Goal: Task Accomplishment & Management: Manage account settings

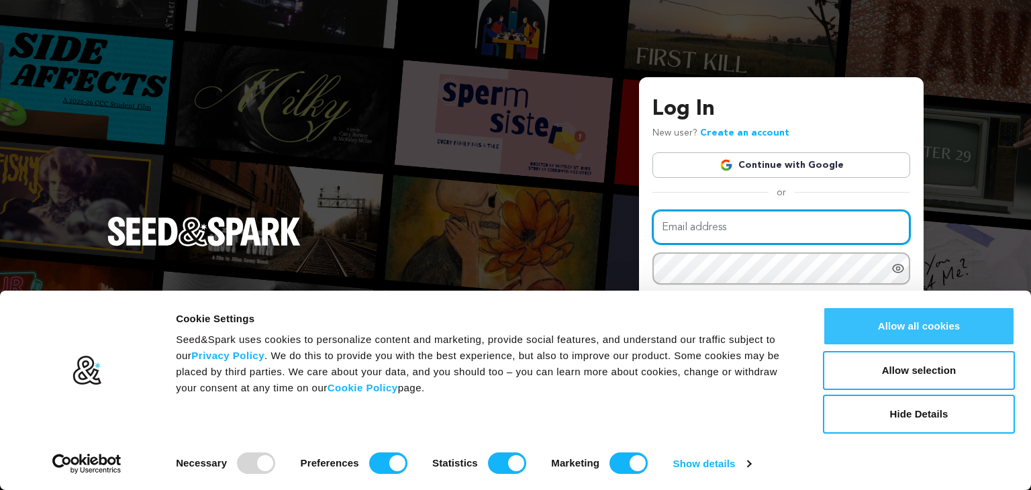
type input "info@zepstonemedia.com"
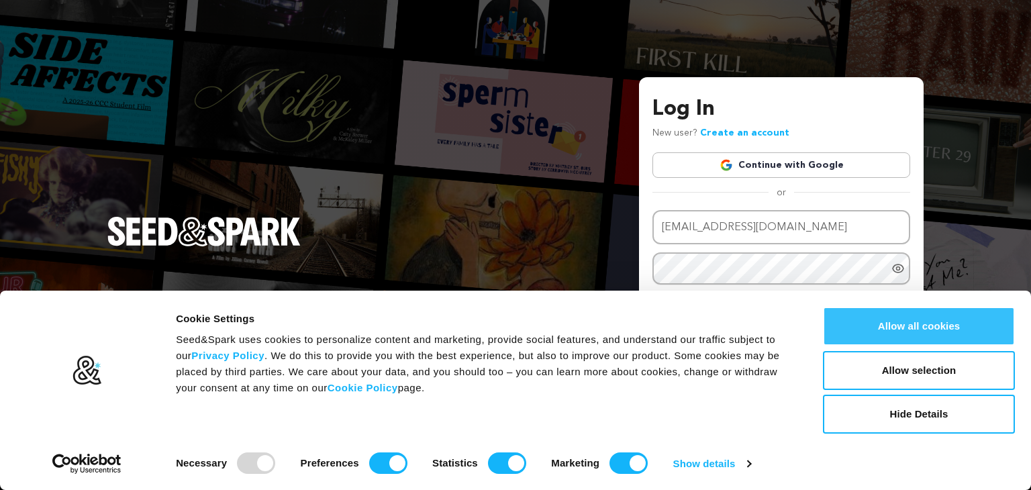
click at [929, 327] on button "Allow all cookies" at bounding box center [919, 326] width 192 height 39
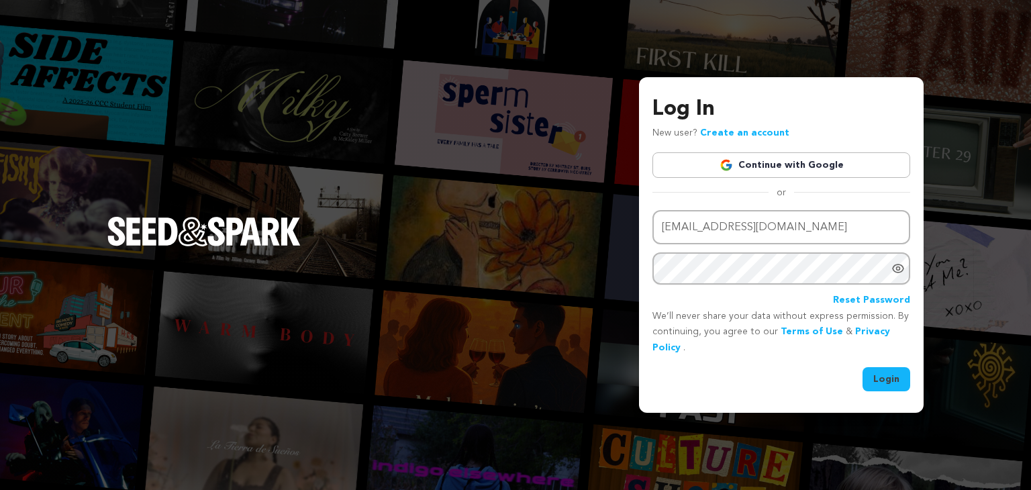
click at [889, 378] on button "Login" at bounding box center [887, 379] width 48 height 24
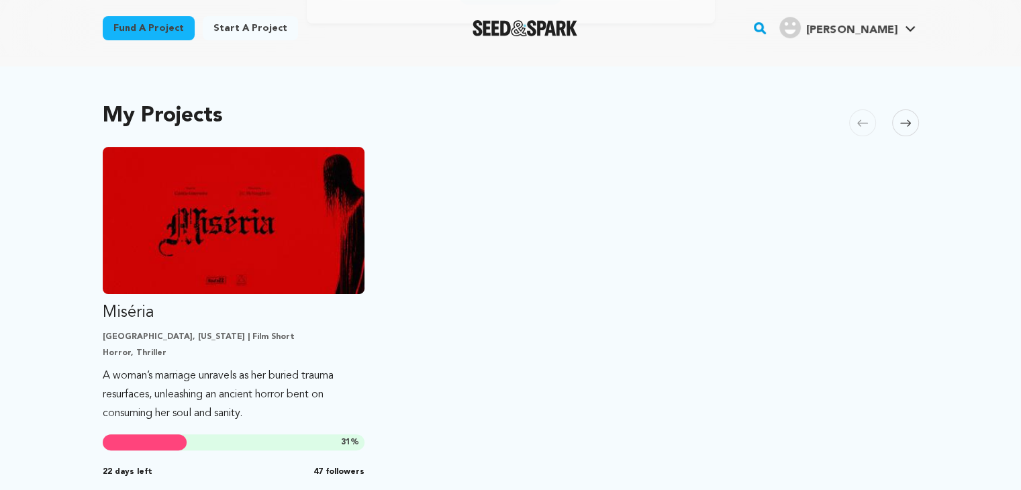
scroll to position [282, 0]
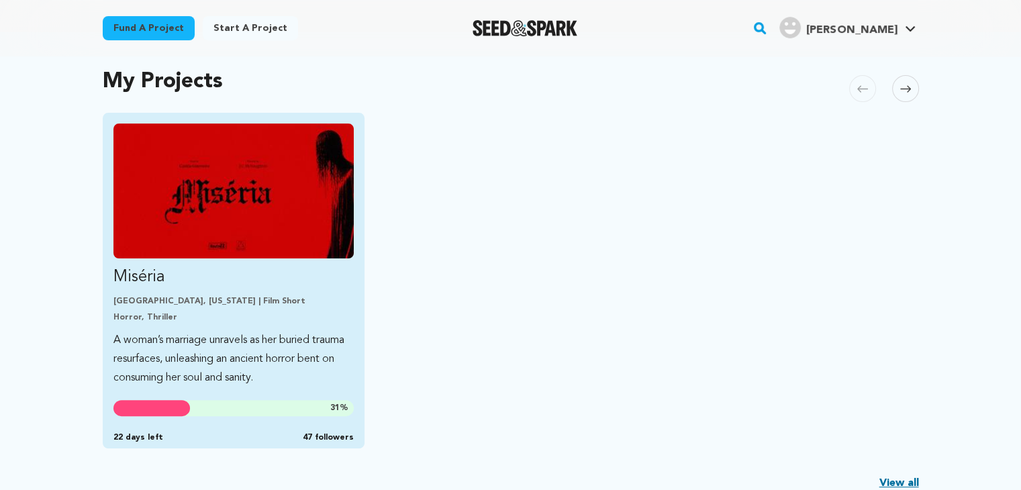
click at [267, 213] on img "Fund Miséria" at bounding box center [233, 191] width 241 height 135
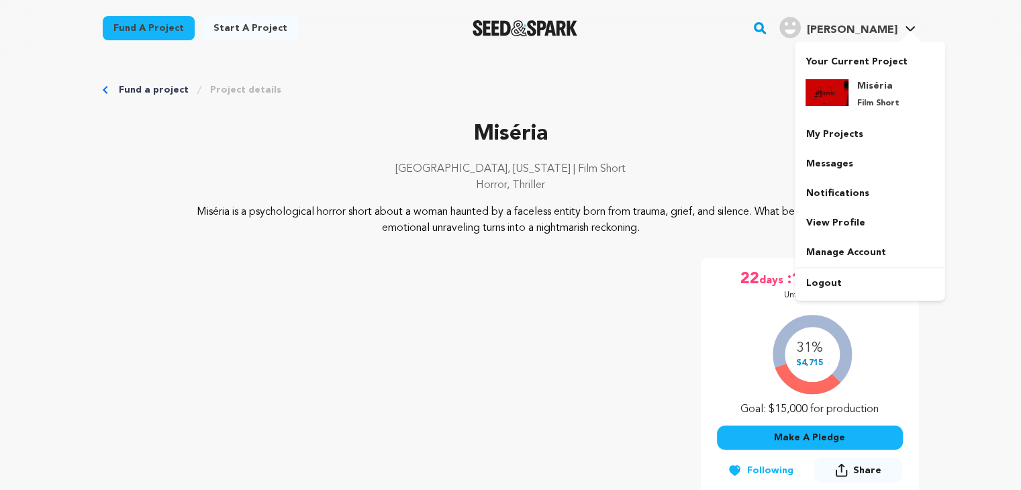
click at [900, 26] on link "Alicia F. Alicia F." at bounding box center [848, 26] width 142 height 24
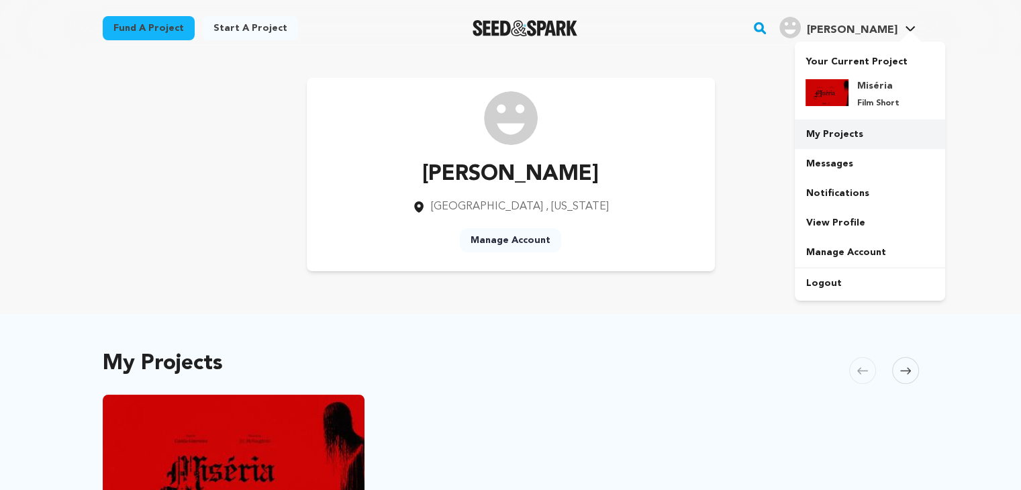
click at [851, 136] on link "My Projects" at bounding box center [870, 134] width 150 height 30
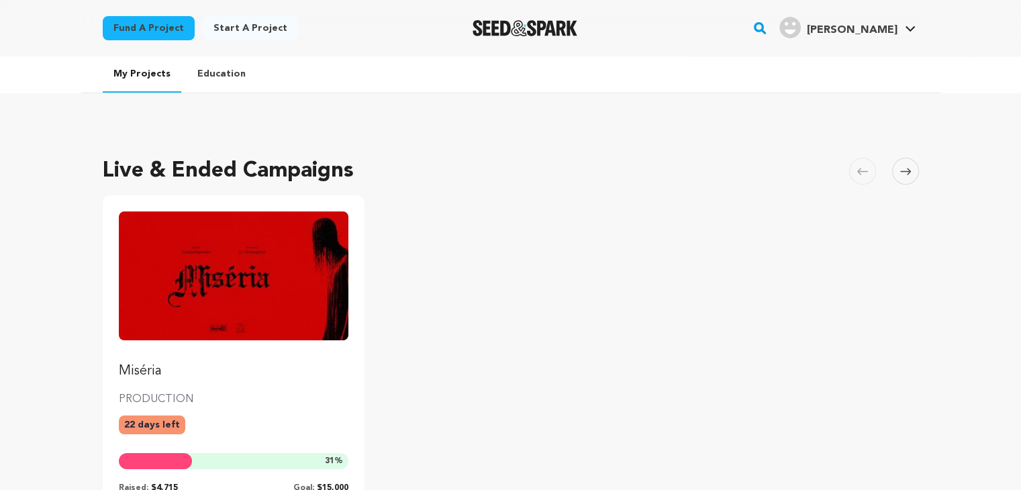
click at [287, 395] on p "PRODUCTION" at bounding box center [234, 399] width 230 height 16
click at [267, 304] on img "Fund Miséria" at bounding box center [234, 275] width 230 height 129
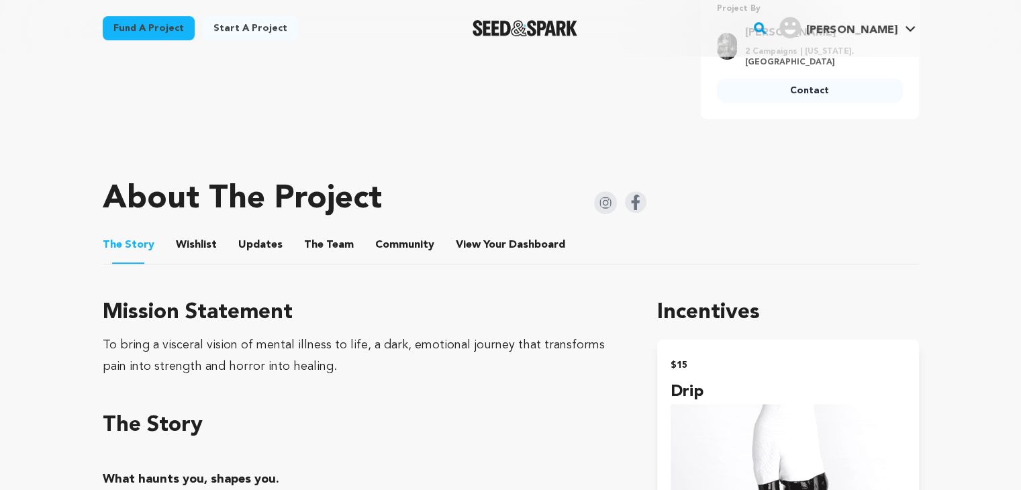
scroll to position [688, 0]
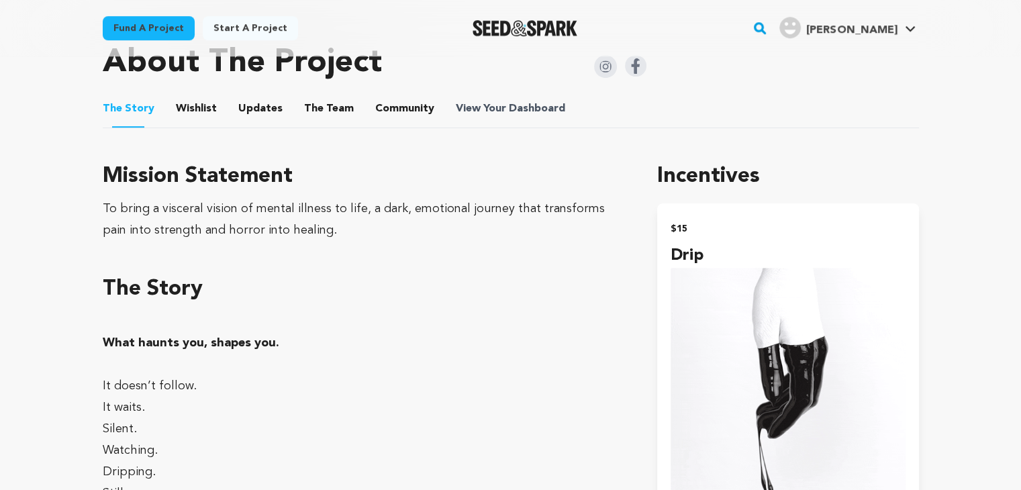
click at [497, 101] on span "View Your Dashboard" at bounding box center [512, 109] width 112 height 16
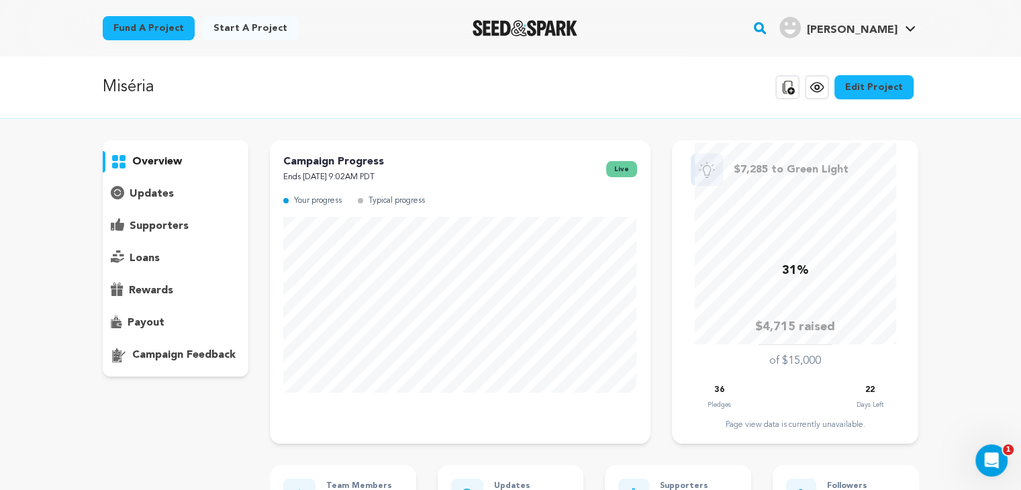
click at [150, 225] on p "supporters" at bounding box center [159, 226] width 59 height 16
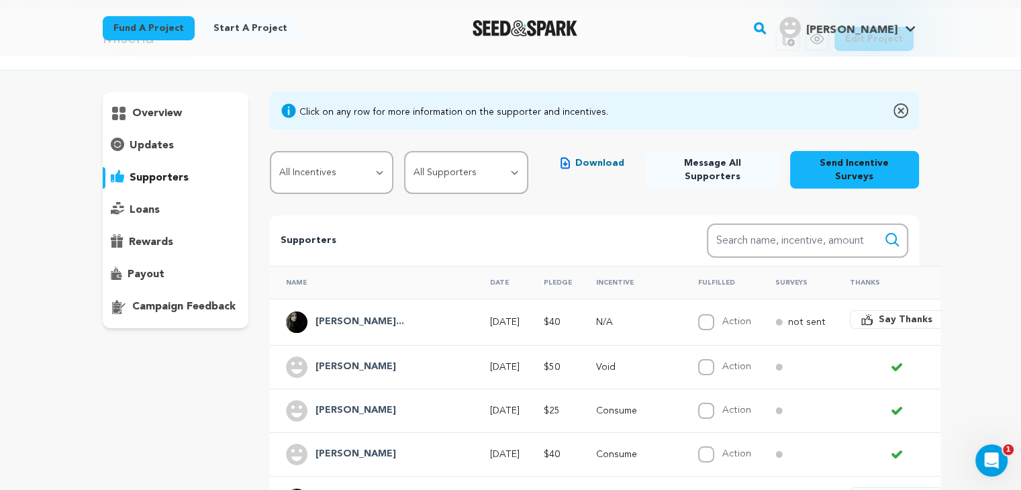
scroll to position [41, 0]
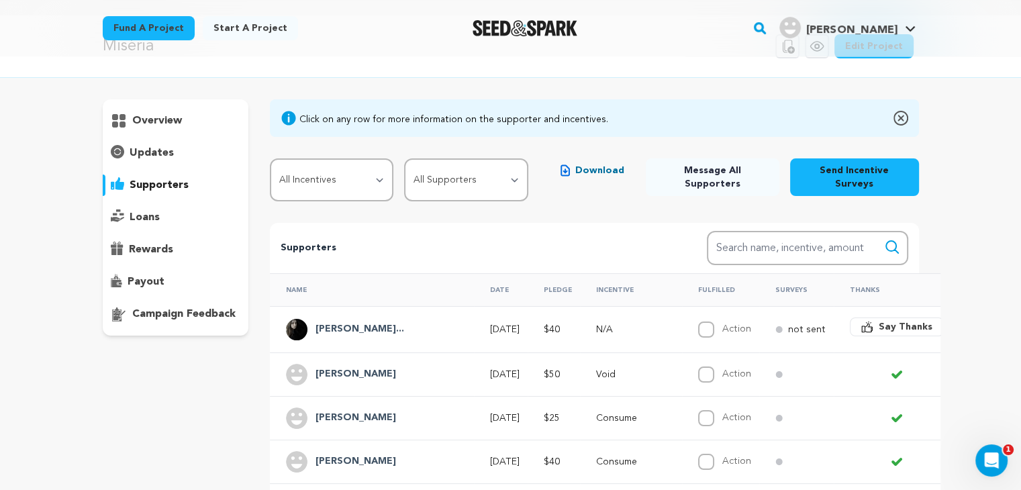
click at [604, 166] on span "Download" at bounding box center [599, 170] width 49 height 13
